Goal: Navigation & Orientation: Find specific page/section

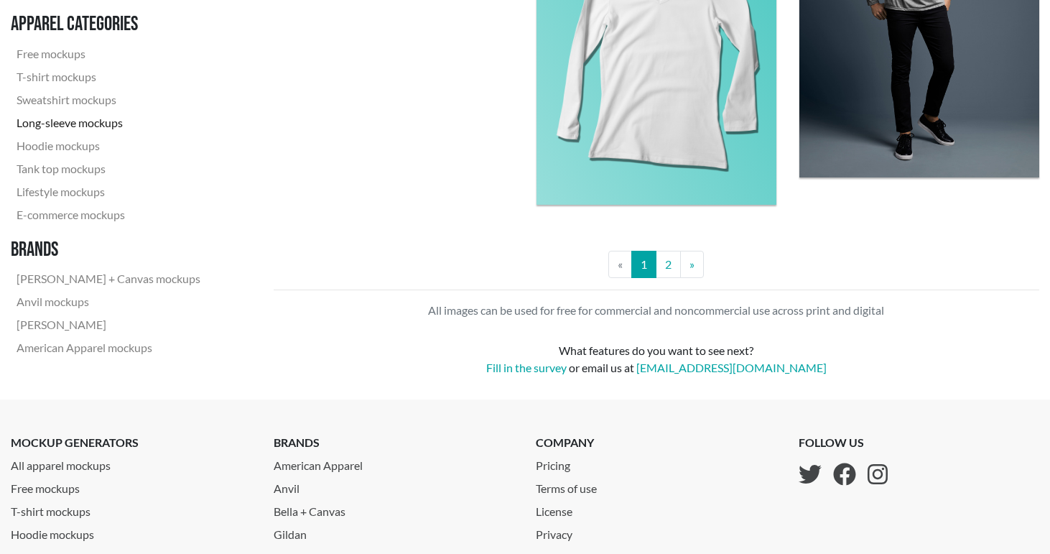
scroll to position [3120, 0]
click at [668, 266] on link "2" at bounding box center [667, 263] width 25 height 27
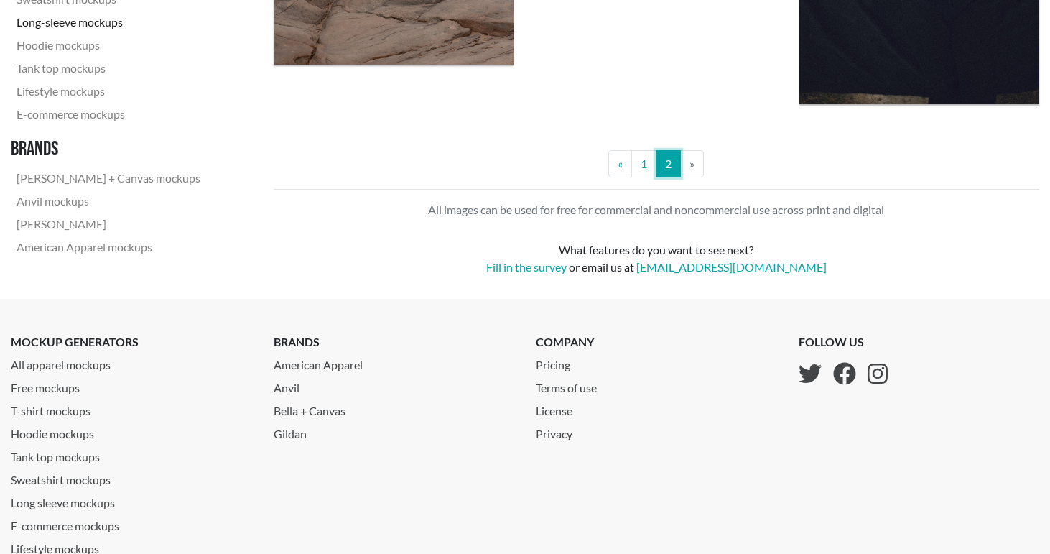
scroll to position [1143, 0]
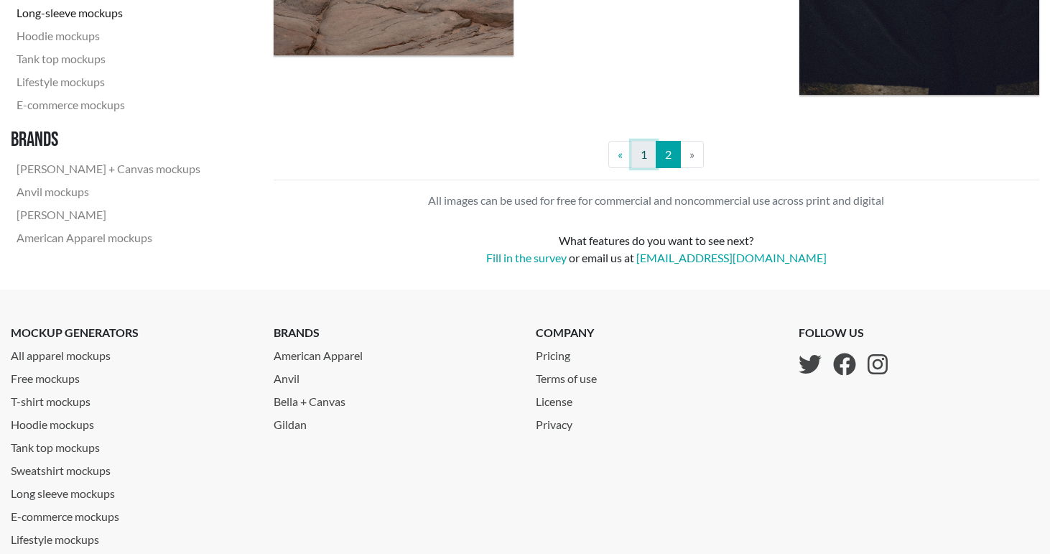
click at [640, 149] on link "1" at bounding box center [643, 154] width 25 height 27
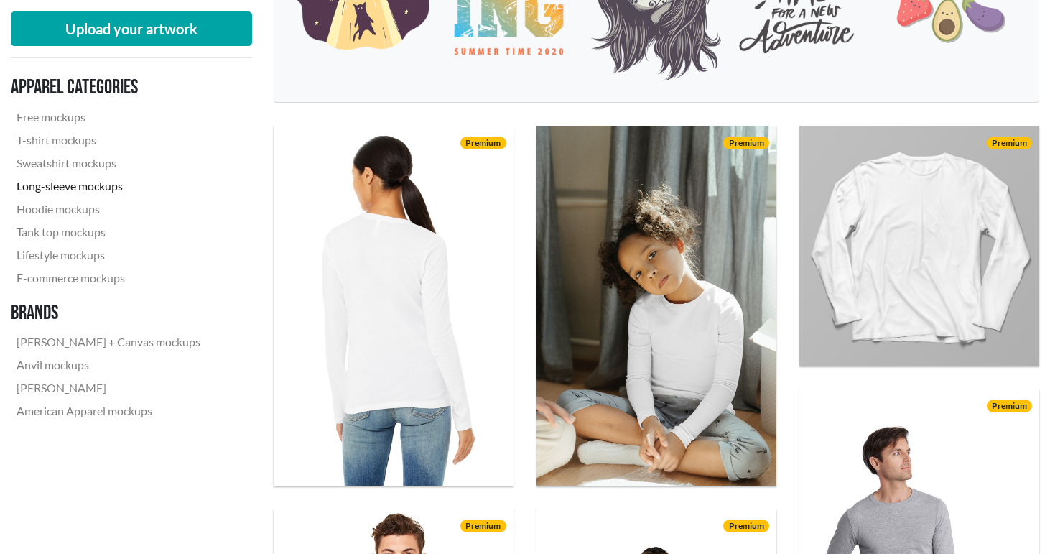
scroll to position [386, 0]
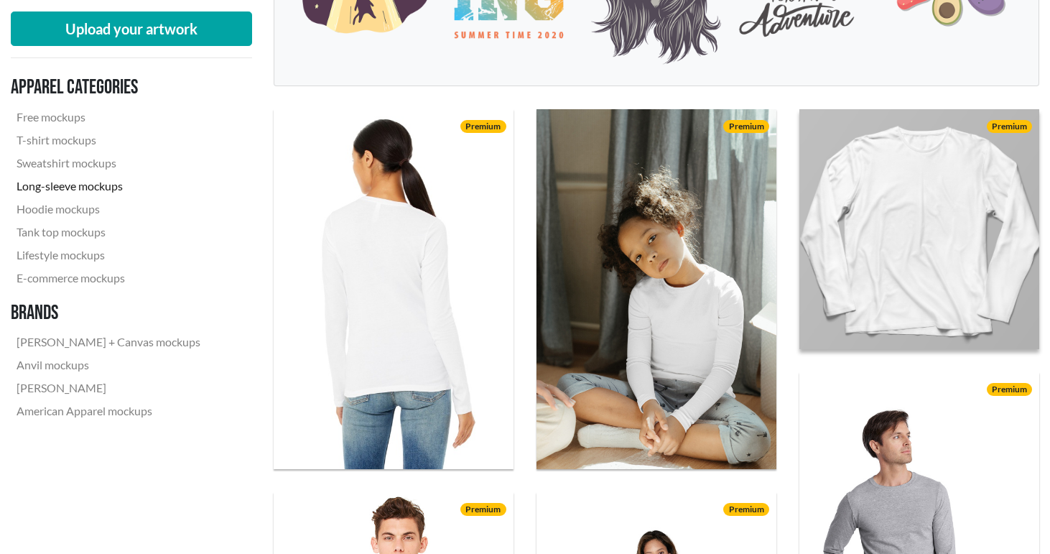
click at [923, 225] on img at bounding box center [919, 229] width 264 height 264
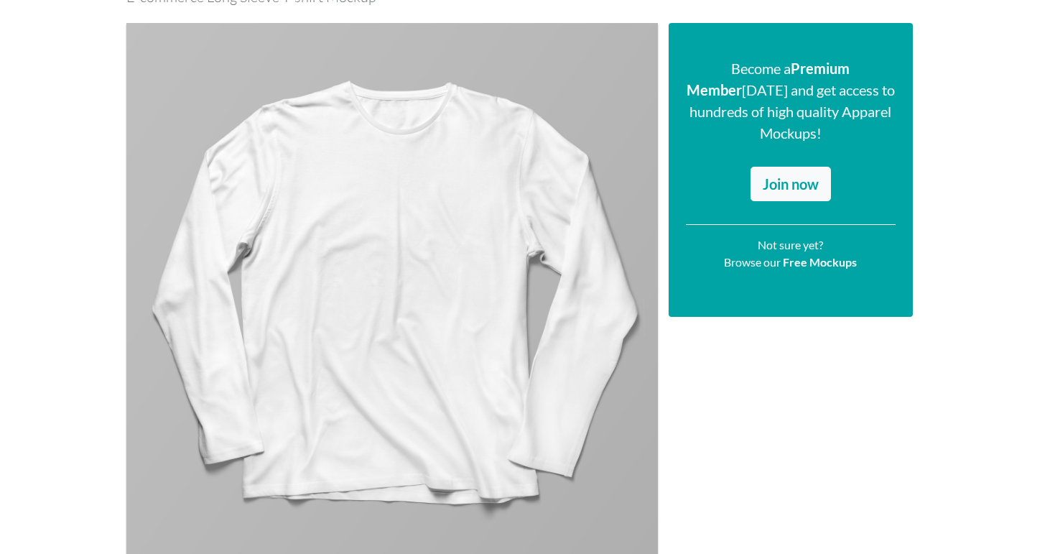
scroll to position [167, 0]
